Goal: Task Accomplishment & Management: Manage account settings

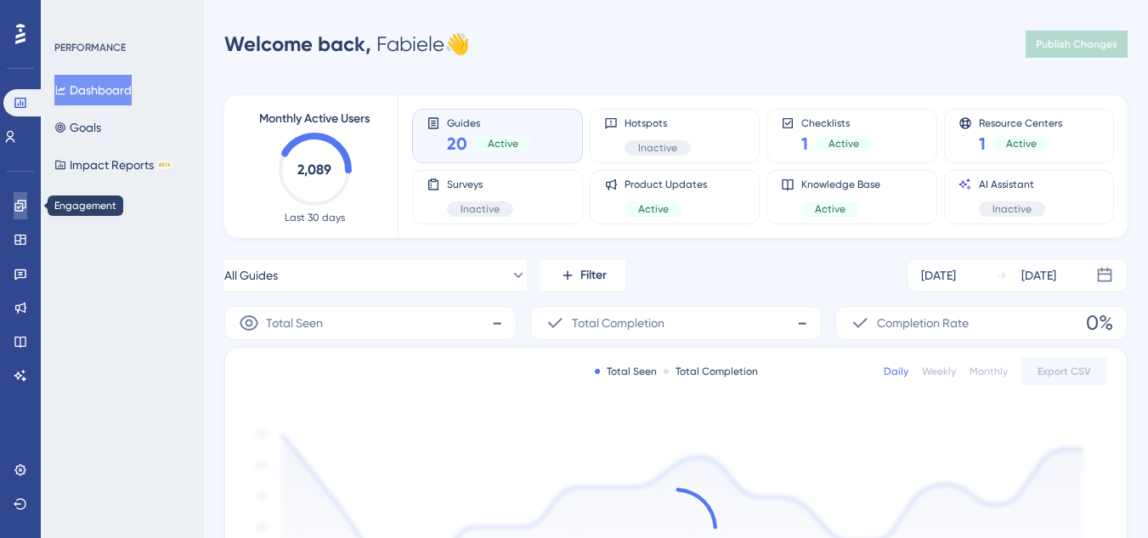
click at [20, 203] on icon at bounding box center [19, 205] width 11 height 11
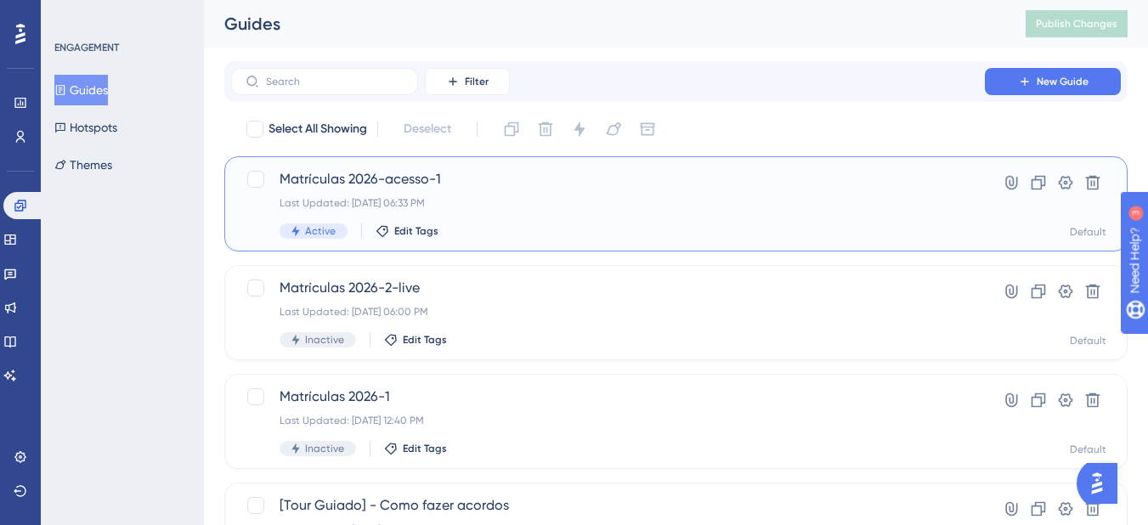
click at [390, 182] on span "Matrículas 2026-acesso-1" at bounding box center [607, 179] width 657 height 20
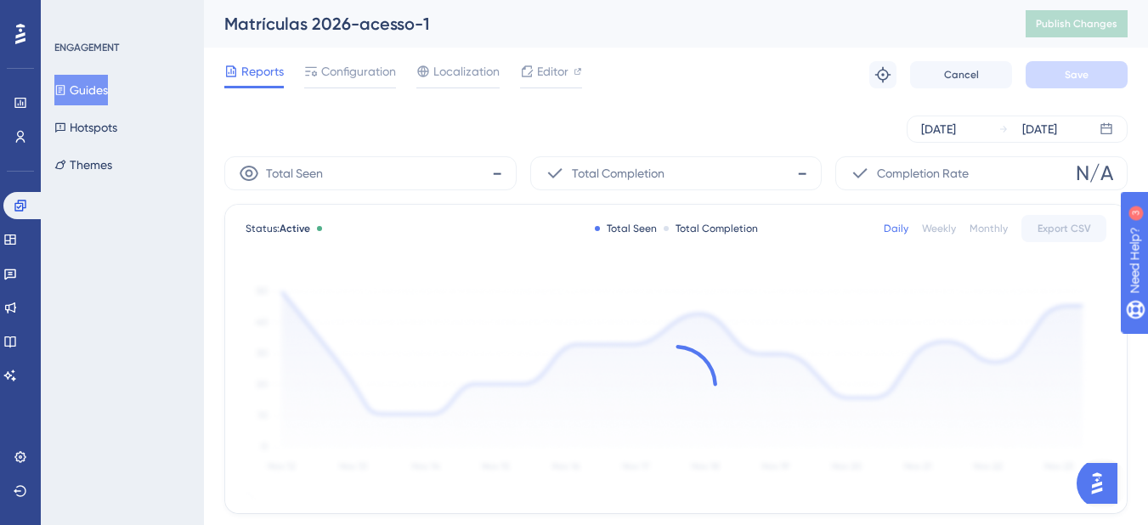
click at [620, 488] on div at bounding box center [676, 386] width 861 height 228
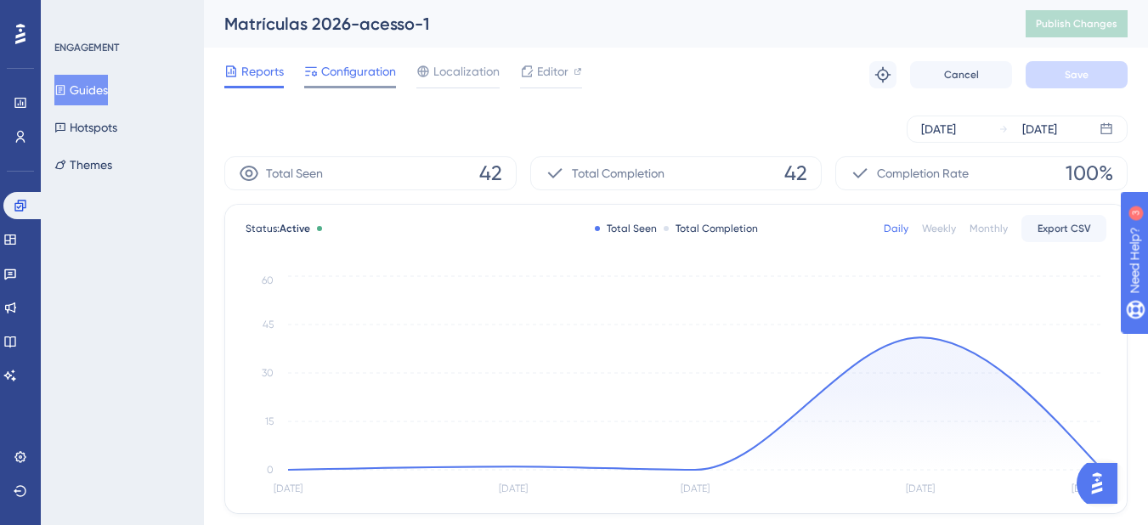
click at [354, 72] on span "Configuration" at bounding box center [358, 71] width 75 height 20
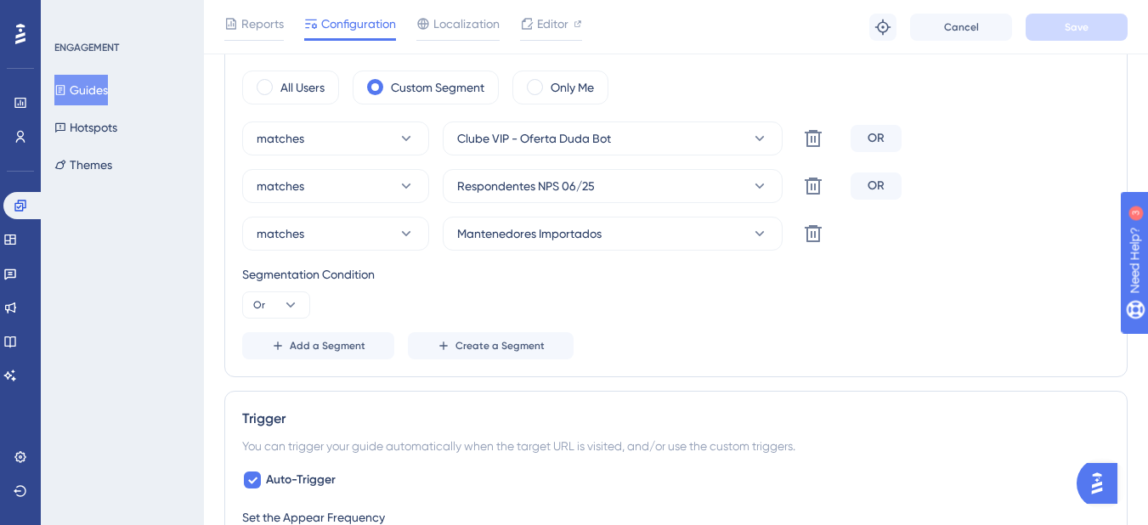
scroll to position [672, 0]
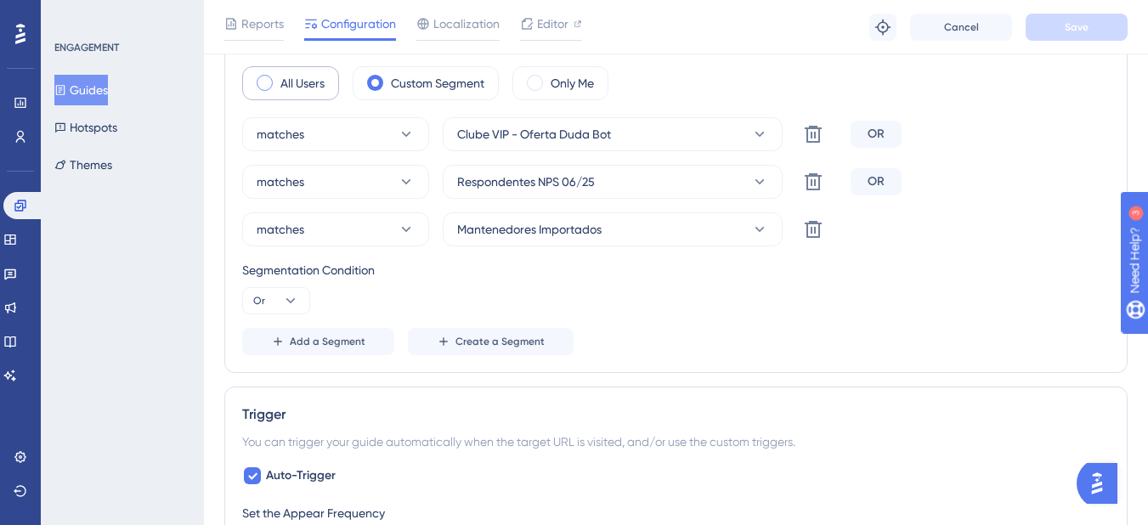
click at [308, 80] on label "All Users" at bounding box center [302, 83] width 44 height 20
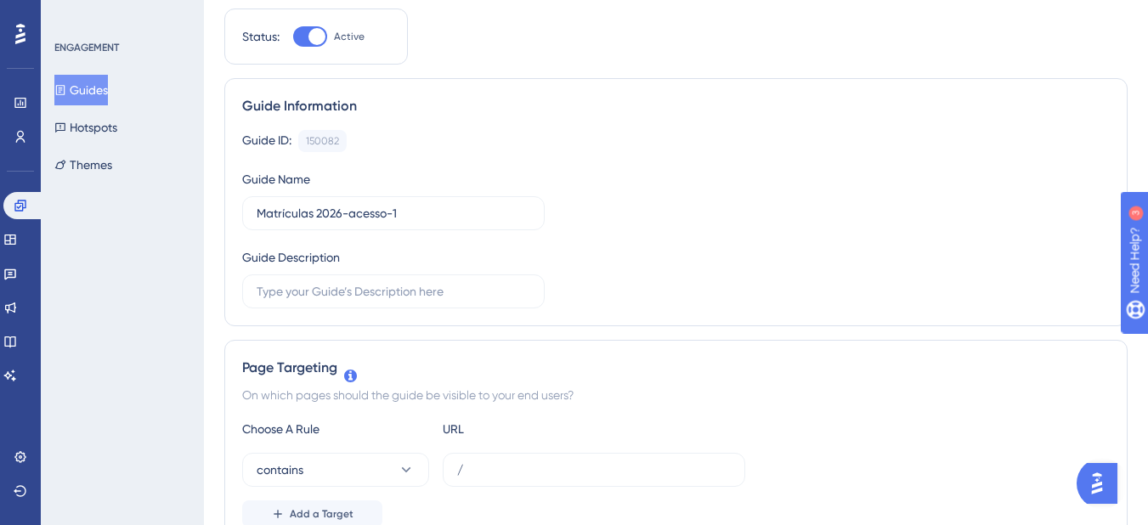
scroll to position [0, 0]
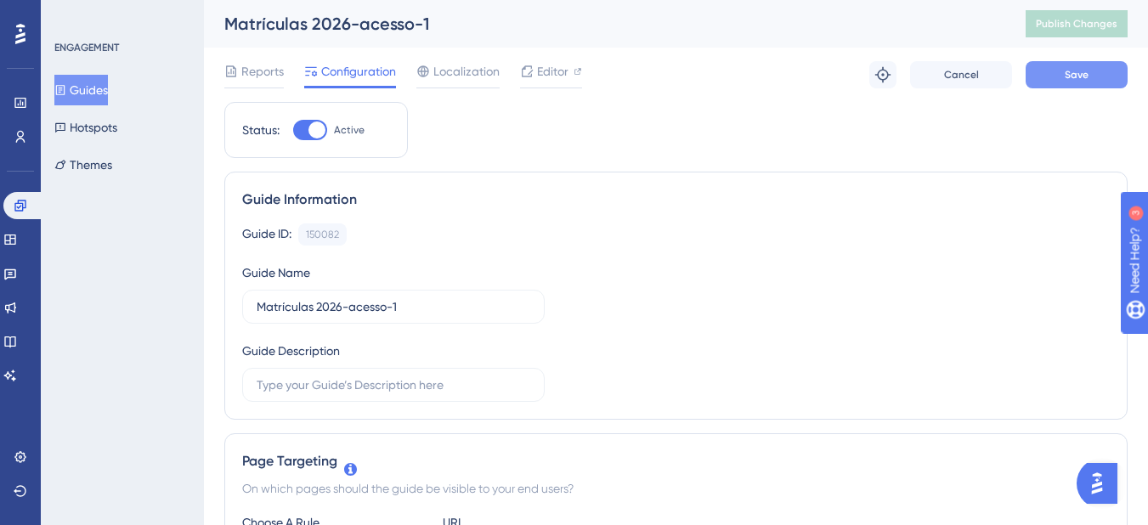
click at [1108, 84] on button "Save" at bounding box center [1076, 74] width 102 height 27
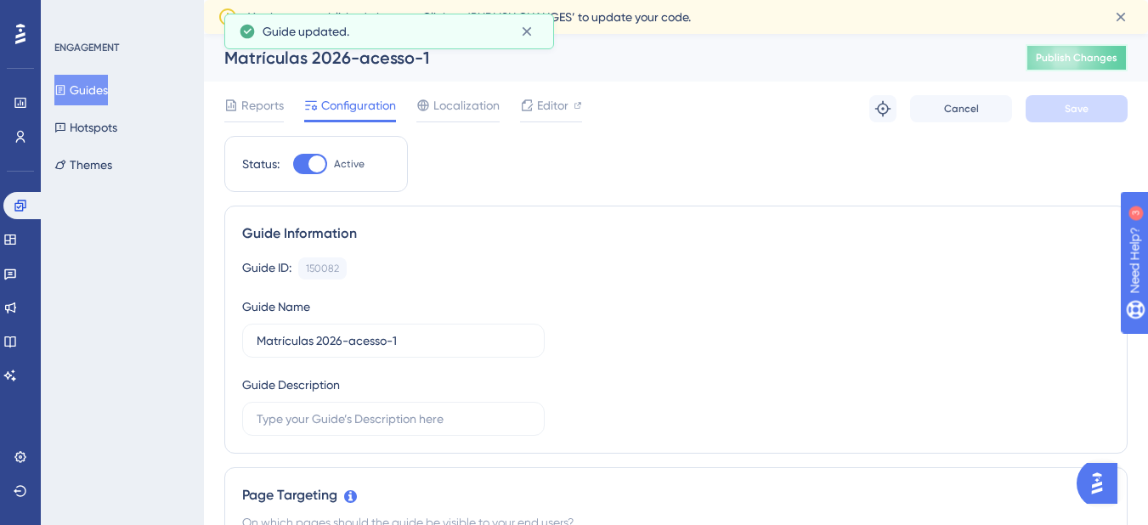
click at [1104, 56] on span "Publish Changes" at bounding box center [1077, 58] width 82 height 14
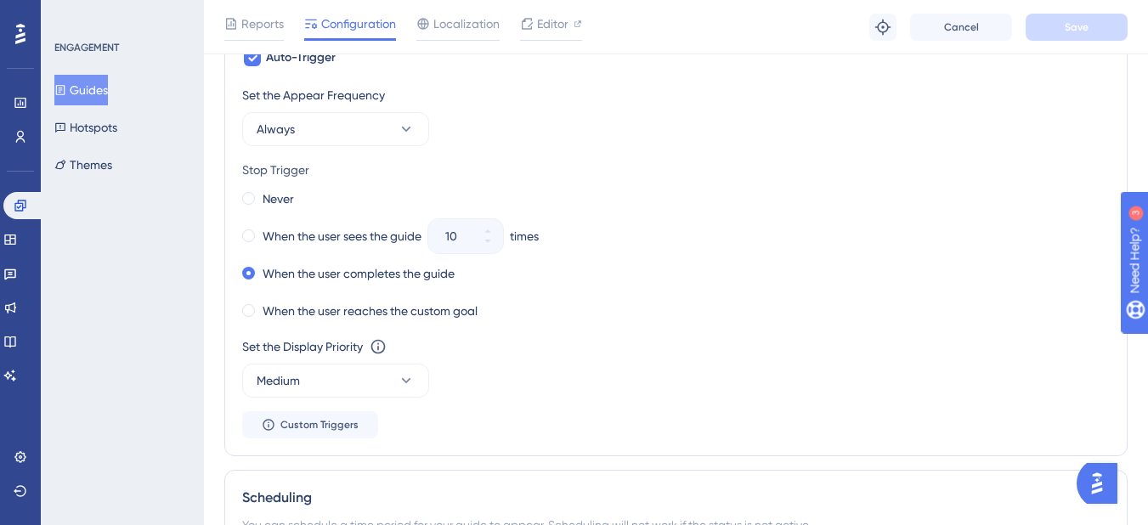
scroll to position [841, 0]
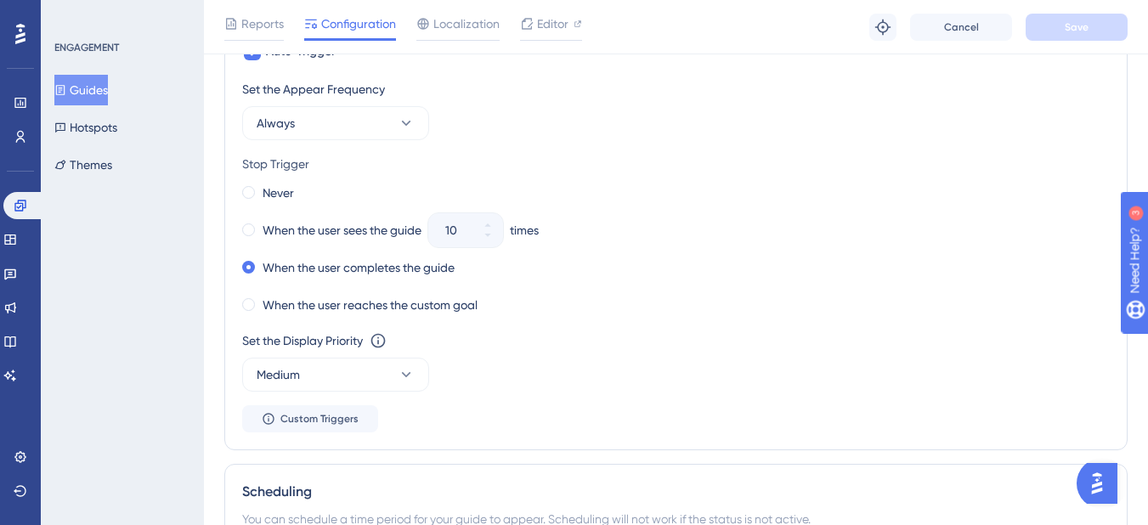
click at [100, 103] on button "Guides" at bounding box center [81, 90] width 54 height 31
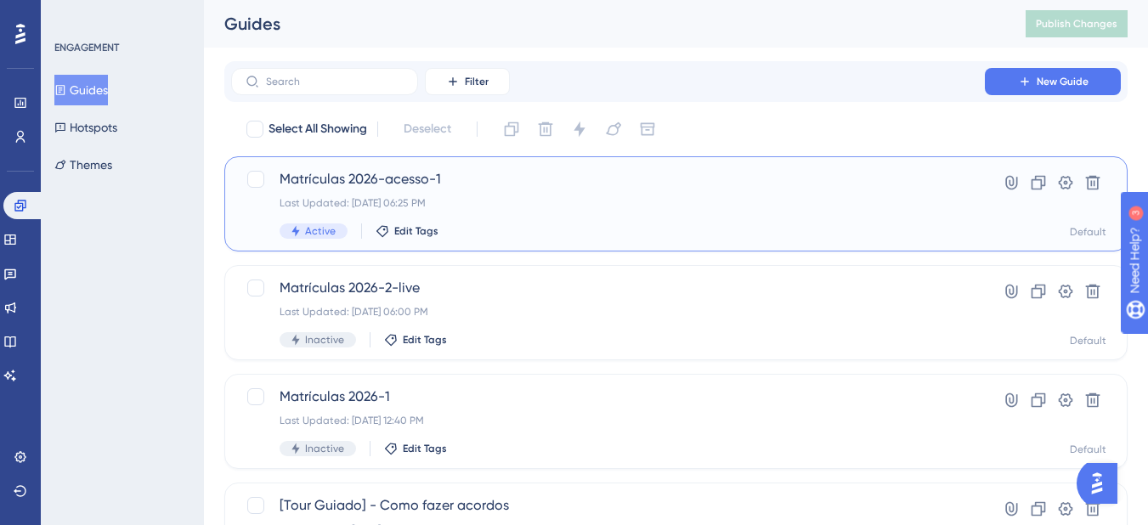
click at [599, 248] on div "Matrículas 2026-acesso-1 Last Updated: 18 de ago. de 2025 06:25 PM Active Edit …" at bounding box center [675, 203] width 903 height 95
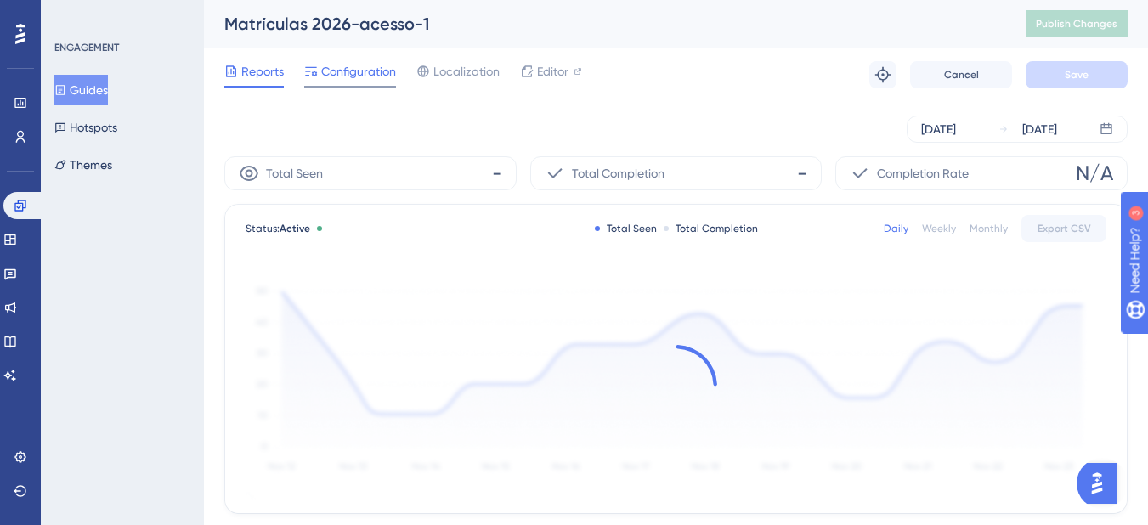
click at [353, 73] on span "Configuration" at bounding box center [358, 71] width 75 height 20
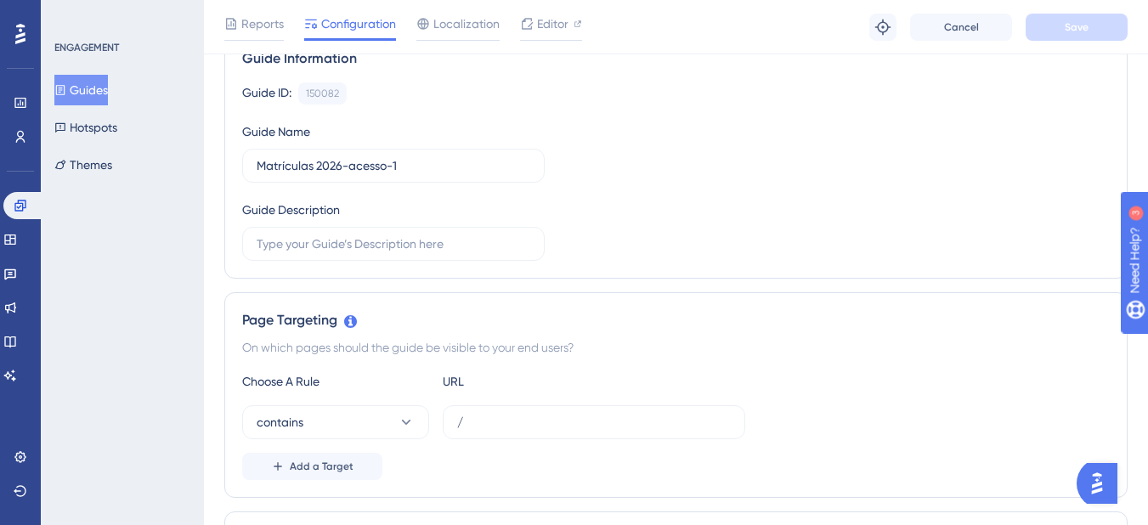
scroll to position [76, 0]
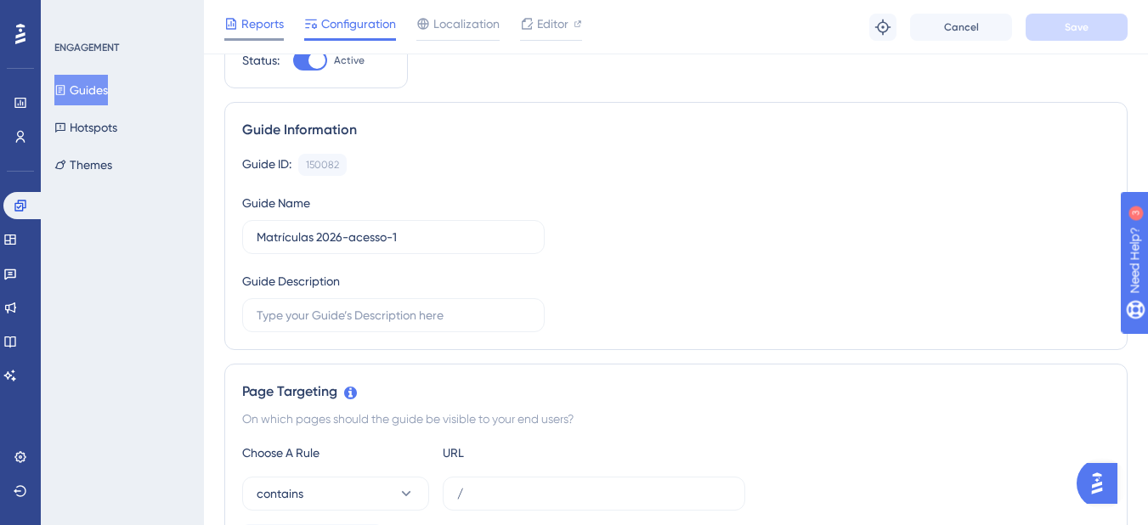
click at [262, 19] on span "Reports" at bounding box center [262, 24] width 42 height 20
